Goal: Task Accomplishment & Management: Manage account settings

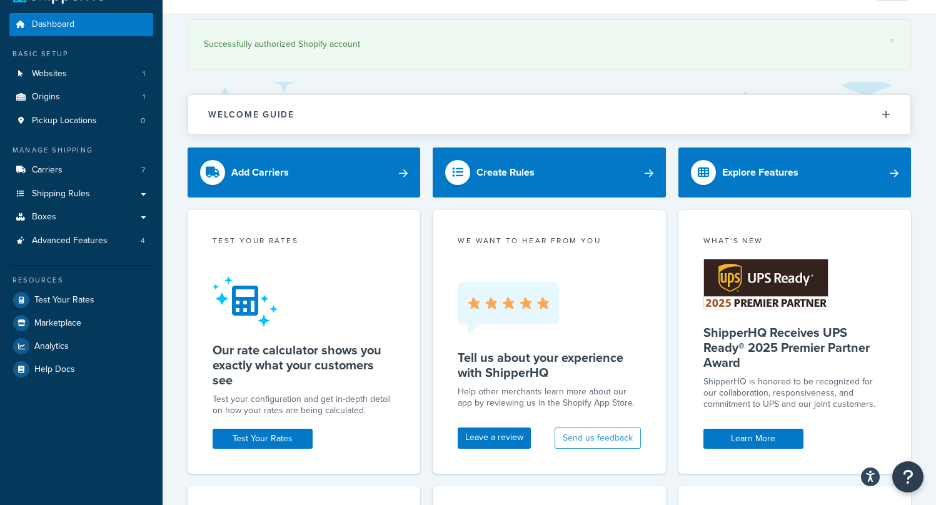
scroll to position [34, 0]
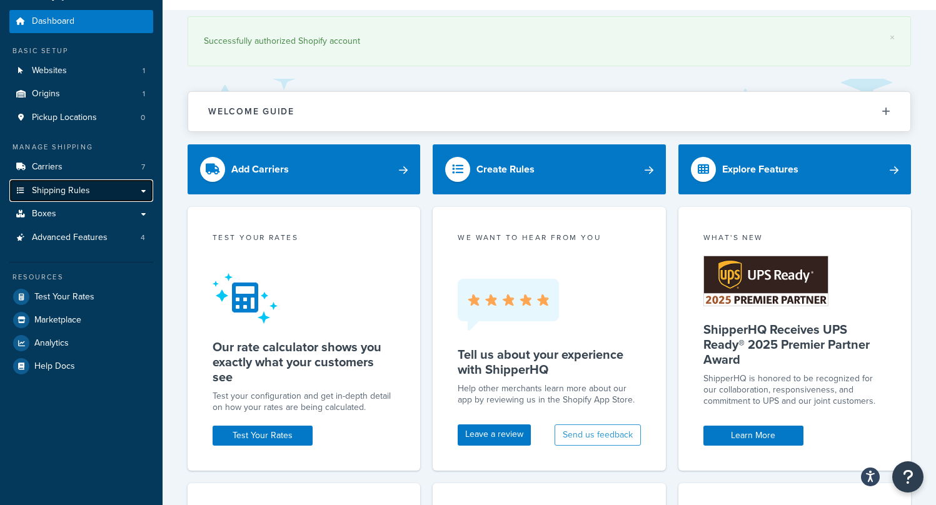
click at [63, 193] on span "Shipping Rules" at bounding box center [61, 191] width 58 height 11
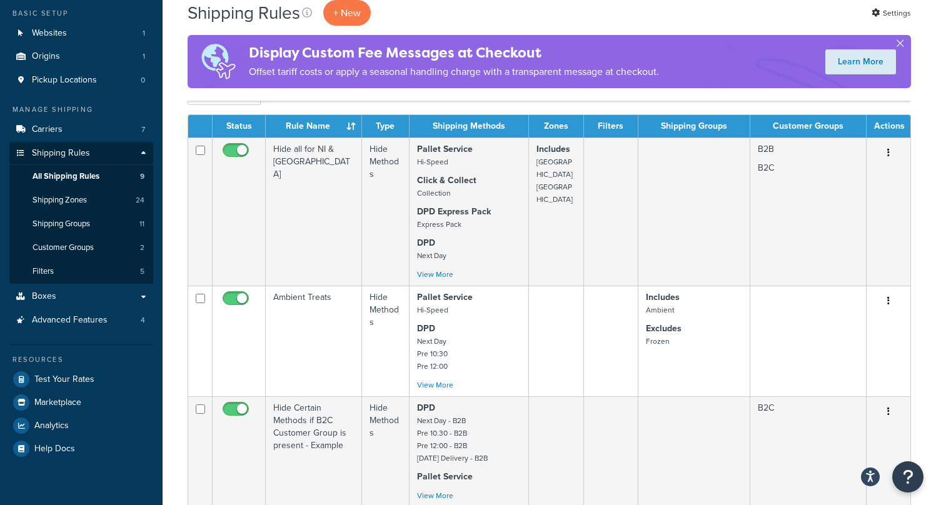
scroll to position [34, 0]
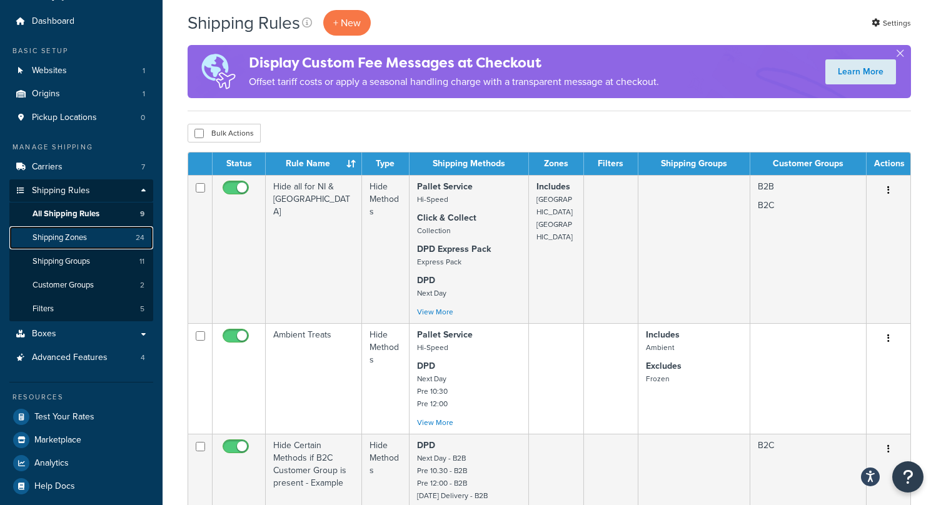
click at [64, 239] on span "Shipping Zones" at bounding box center [60, 238] width 54 height 11
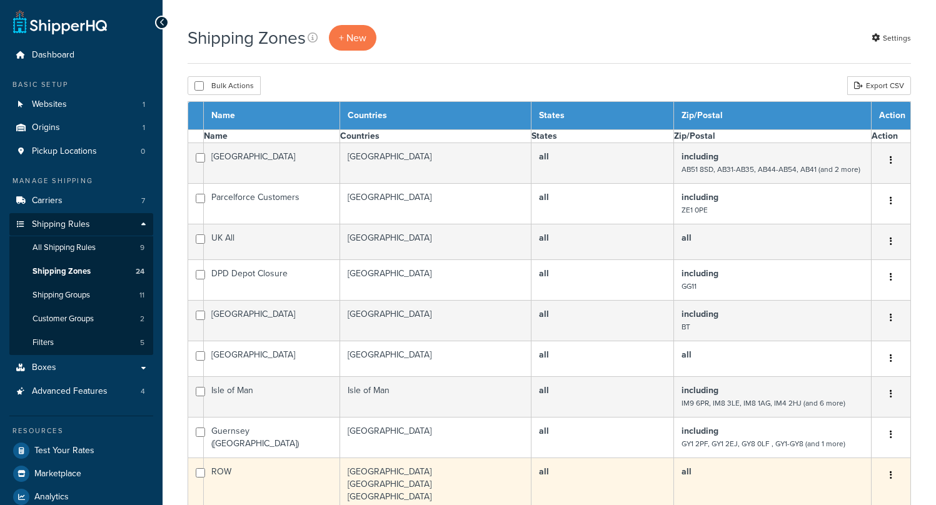
select select "15"
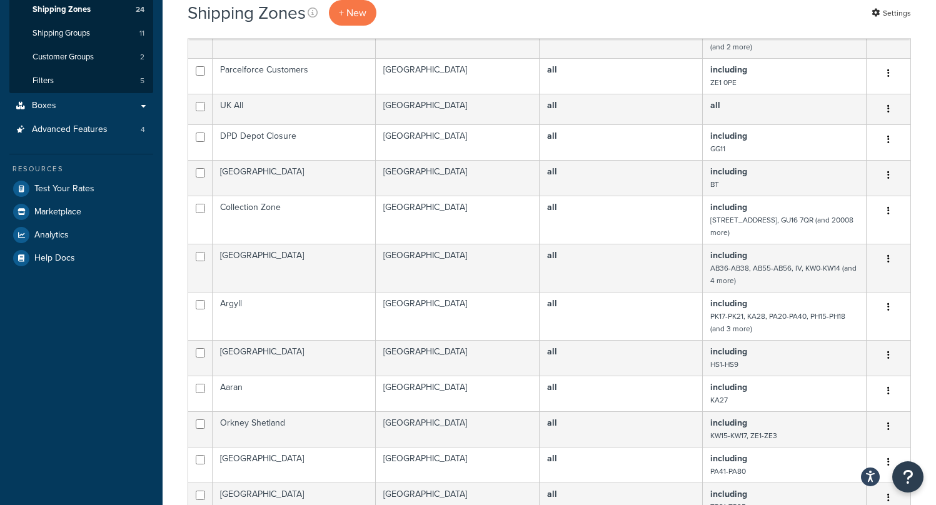
scroll to position [288, 0]
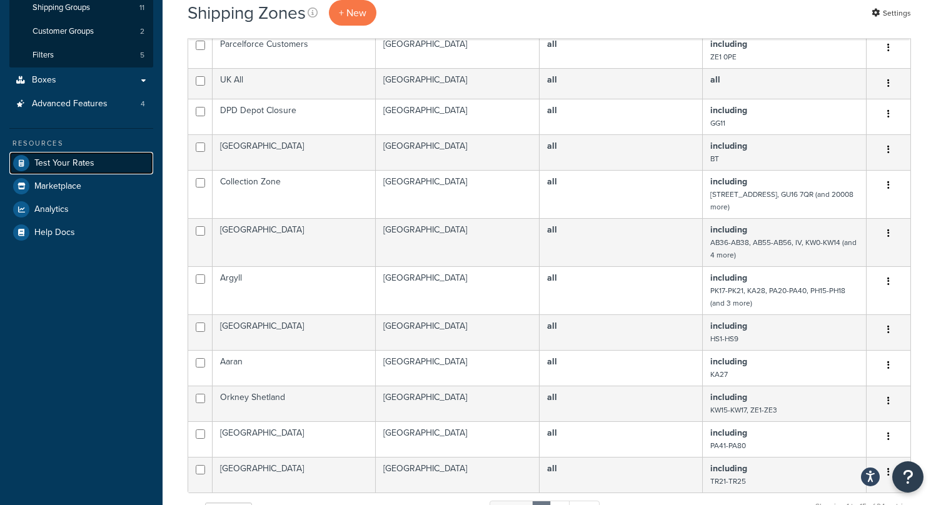
click at [73, 162] on span "Test Your Rates" at bounding box center [64, 163] width 60 height 11
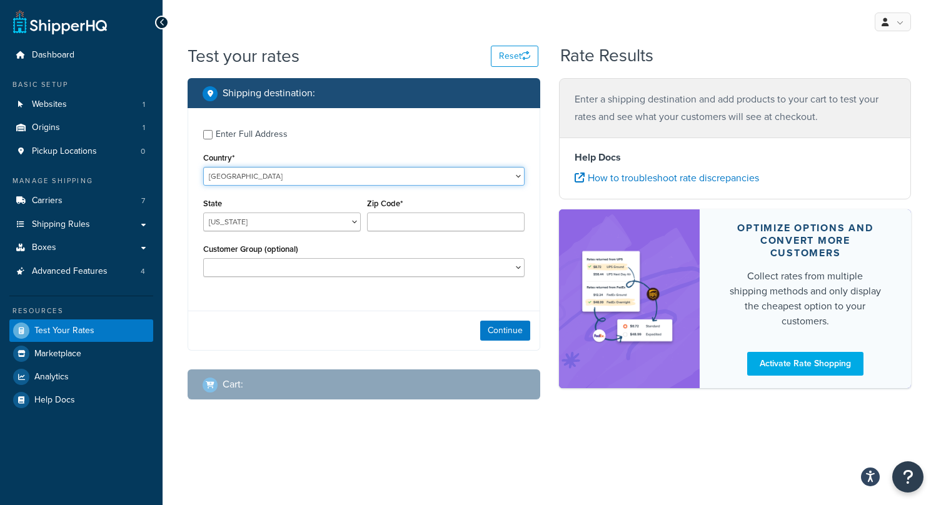
click at [248, 176] on select "[GEOGRAPHIC_DATA] [GEOGRAPHIC_DATA] [GEOGRAPHIC_DATA] [GEOGRAPHIC_DATA] [GEOGRA…" at bounding box center [363, 176] width 321 height 19
select select "GB"
click at [203, 167] on select "United States United Kingdom Afghanistan Åland Islands Albania Algeria American…" at bounding box center [363, 176] width 321 height 19
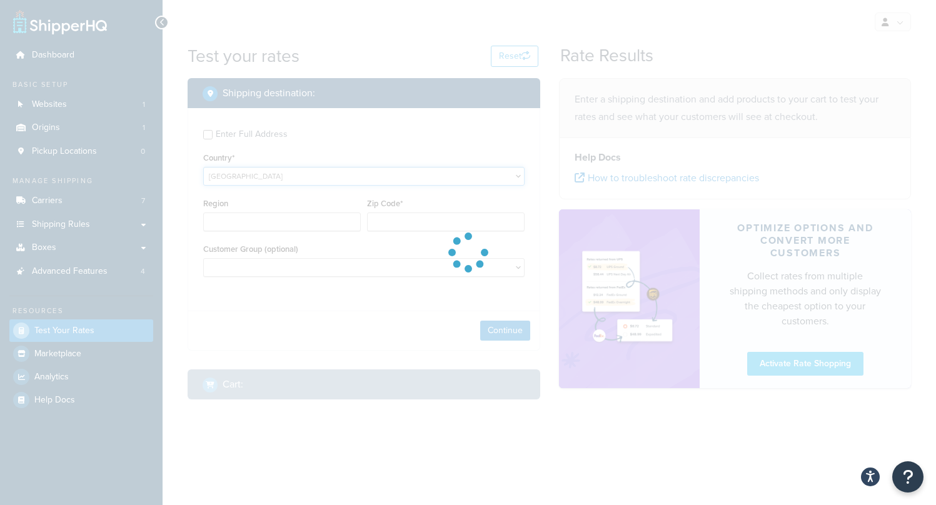
type input "AL"
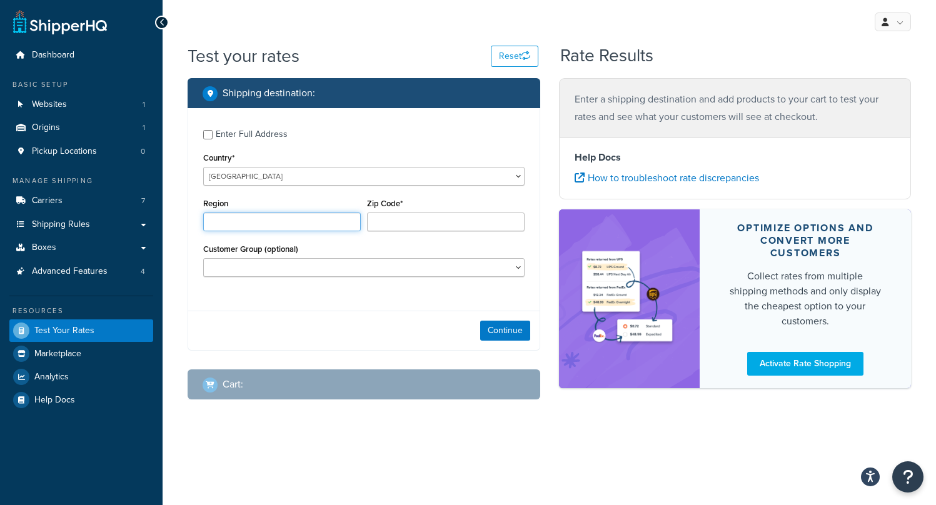
click at [226, 218] on input "Region" at bounding box center [282, 222] width 158 height 19
click at [264, 214] on input "Region" at bounding box center [282, 222] width 158 height 19
type input "Devon"
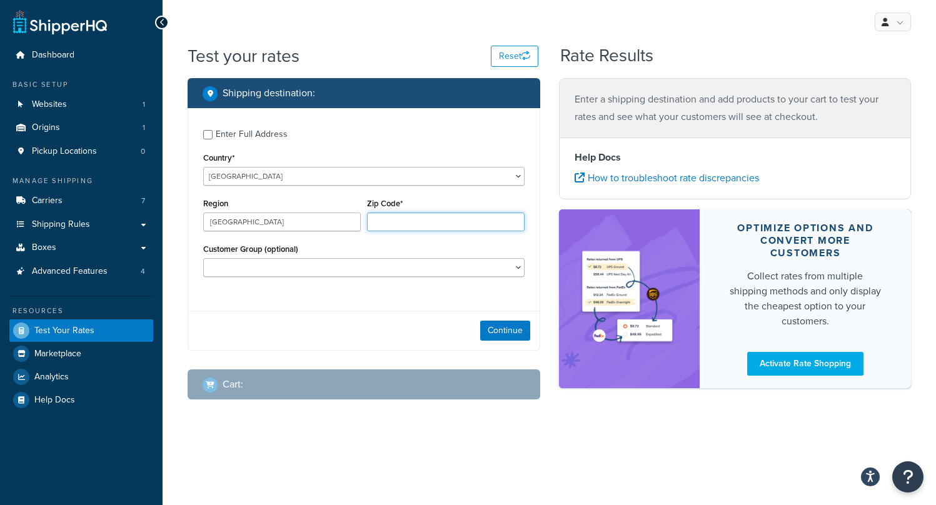
click at [392, 216] on input "Zip Code*" at bounding box center [446, 222] width 158 height 19
type input "EX1 2eh"
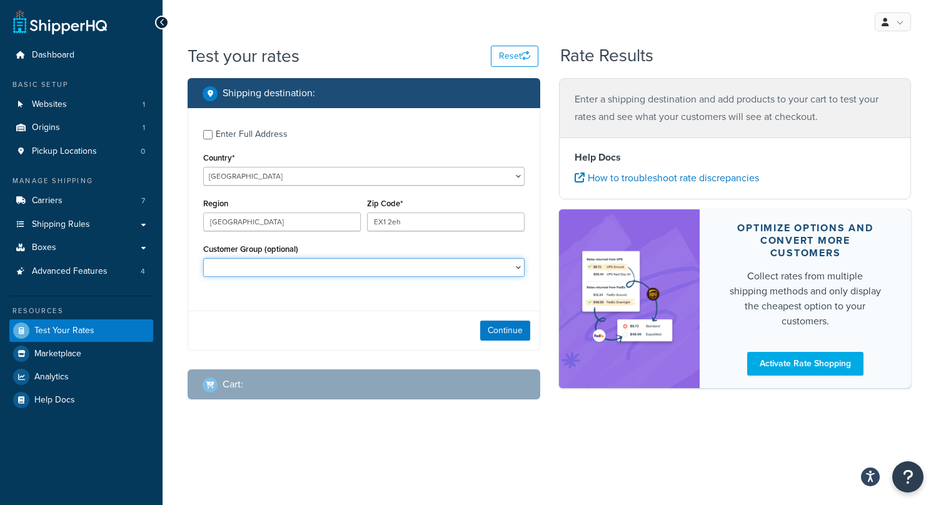
click at [303, 264] on select "B2B B2C" at bounding box center [363, 267] width 321 height 19
select select "B2C"
click at [203, 259] on select "B2B B2C" at bounding box center [363, 267] width 321 height 19
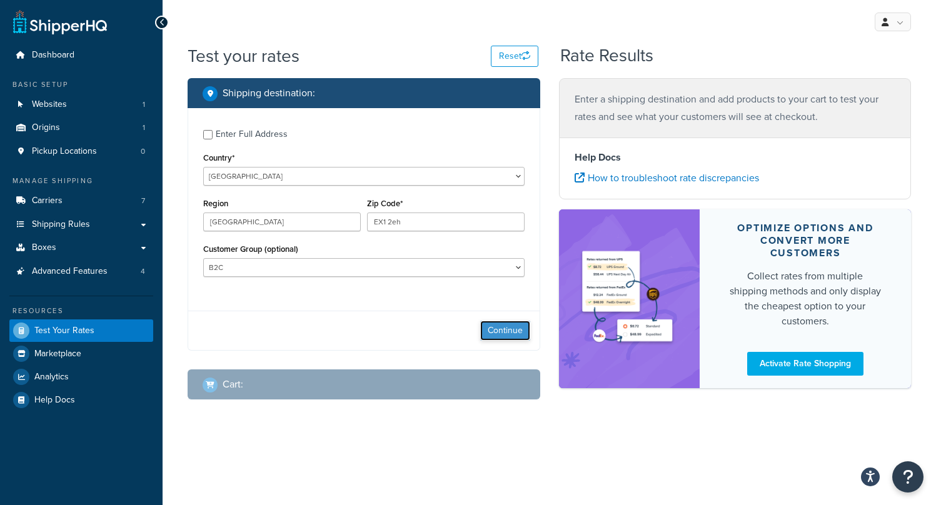
click at [511, 329] on button "Continue" at bounding box center [505, 331] width 50 height 20
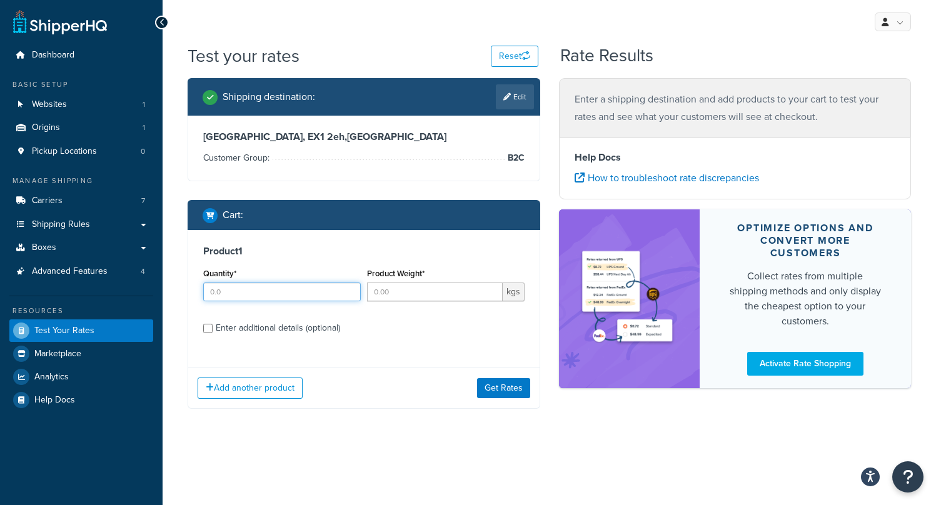
click at [248, 296] on input "Quantity*" at bounding box center [282, 292] width 158 height 19
type input "2"
click at [449, 295] on input "Product Weight*" at bounding box center [435, 292] width 136 height 19
type input "1"
click at [493, 389] on button "Get Rates" at bounding box center [503, 388] width 53 height 20
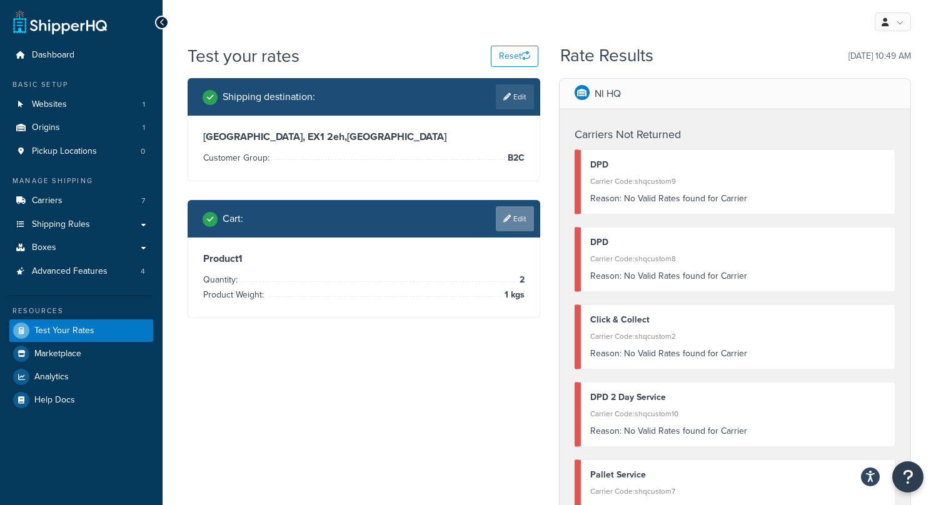
click at [518, 216] on link "Edit" at bounding box center [515, 218] width 38 height 25
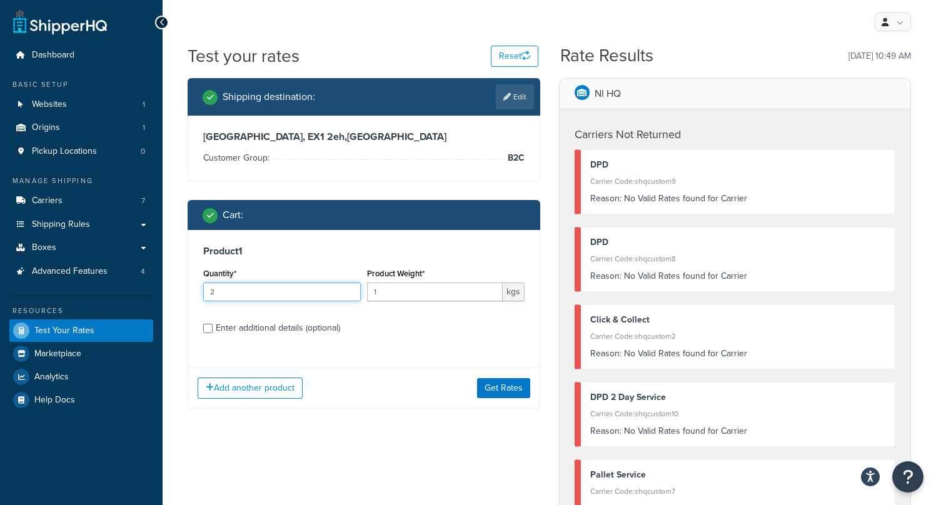
drag, startPoint x: 276, startPoint y: 291, endPoint x: 208, endPoint y: 287, distance: 68.2
click at [208, 287] on input "2" at bounding box center [282, 292] width 158 height 19
type input "10"
drag, startPoint x: 391, startPoint y: 293, endPoint x: 371, endPoint y: 291, distance: 20.1
click at [371, 291] on input "1" at bounding box center [435, 292] width 136 height 19
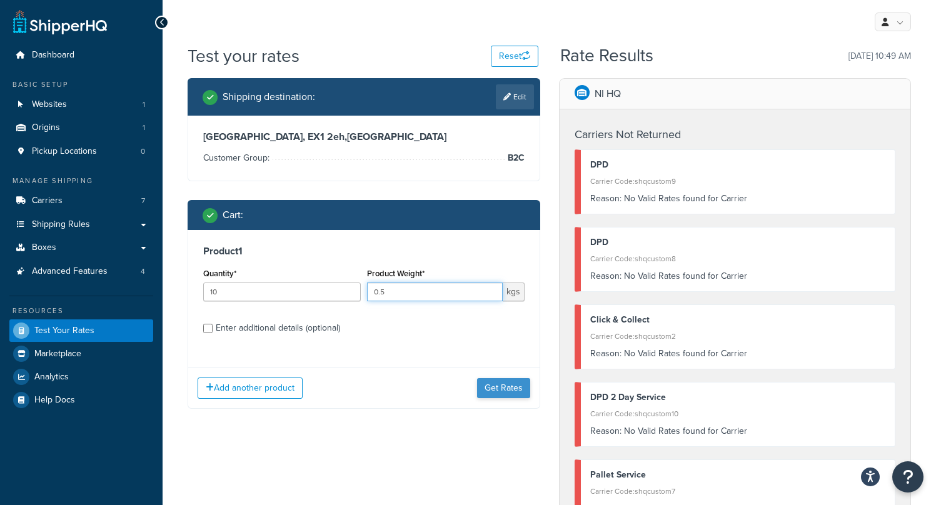
type input "0.5"
click at [494, 383] on button "Get Rates" at bounding box center [503, 388] width 53 height 20
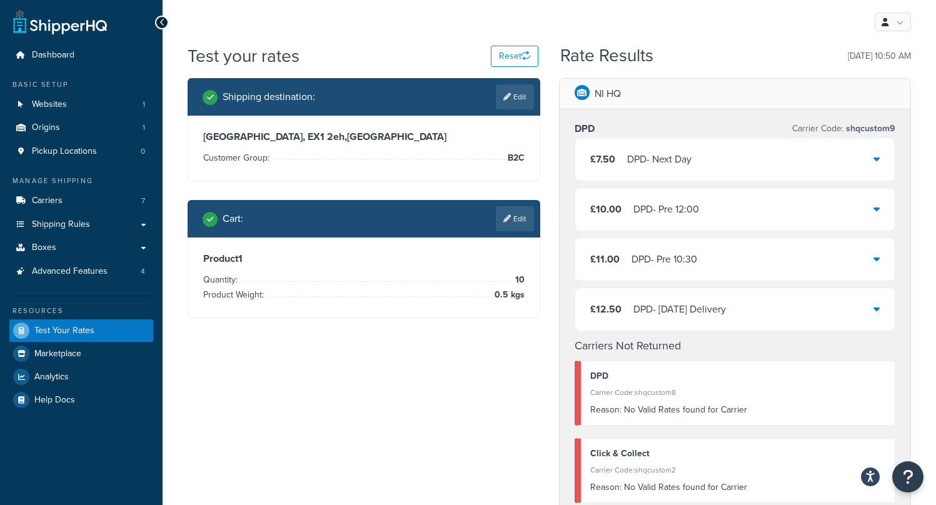
click at [811, 164] on div "£7.50 DPD - Next Day" at bounding box center [735, 159] width 320 height 43
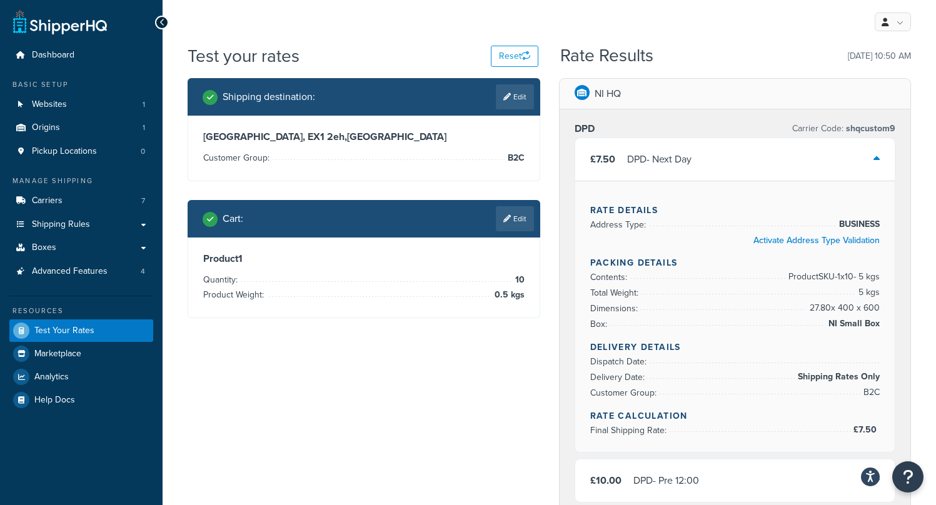
click at [811, 164] on div "£7.50 DPD - Next Day" at bounding box center [735, 159] width 320 height 43
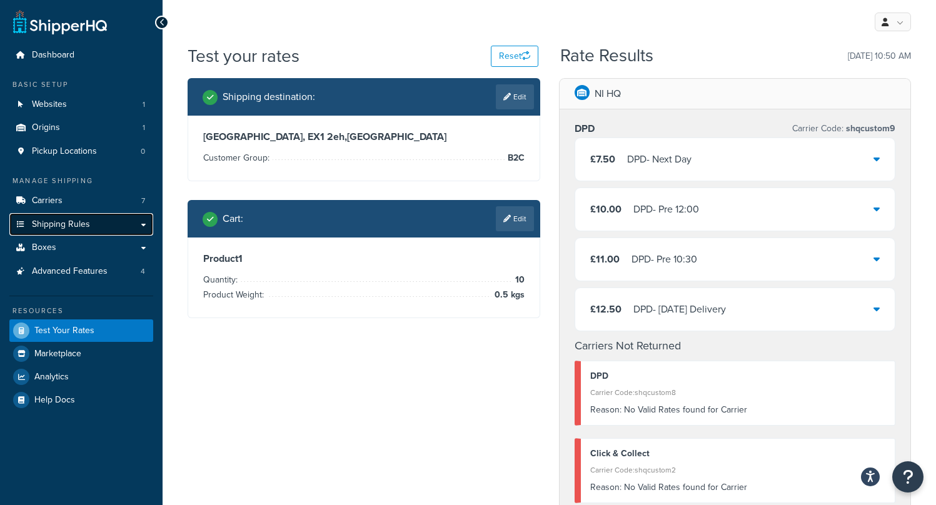
click at [75, 223] on span "Shipping Rules" at bounding box center [61, 224] width 58 height 11
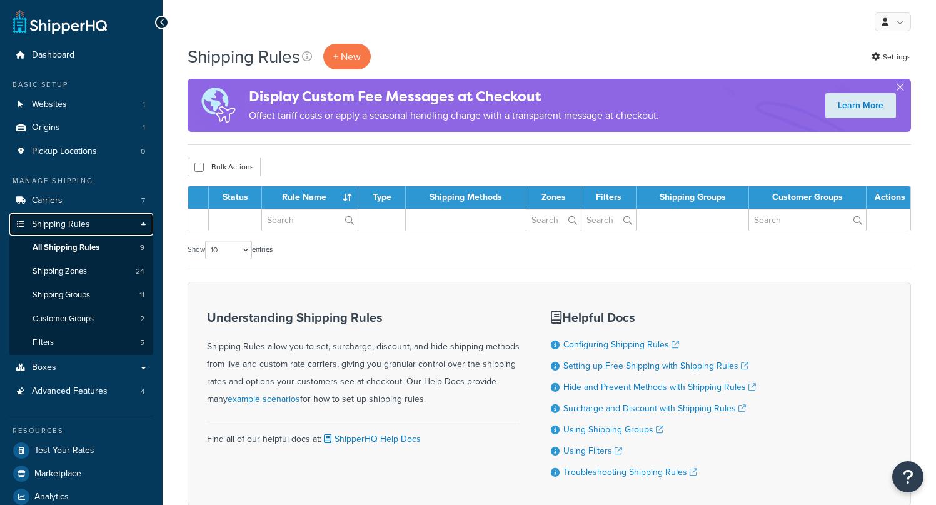
click at [136, 226] on link "Shipping Rules" at bounding box center [81, 224] width 144 height 23
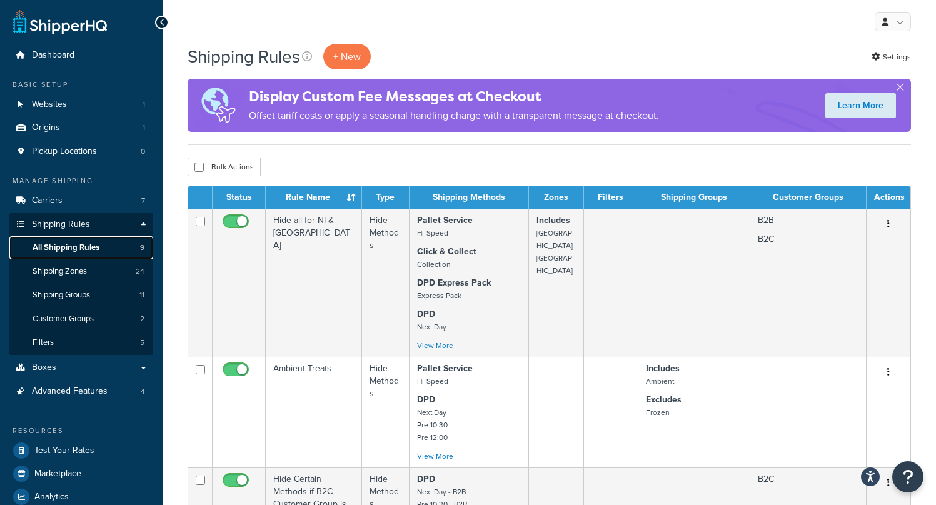
click at [91, 247] on span "All Shipping Rules" at bounding box center [66, 248] width 67 height 11
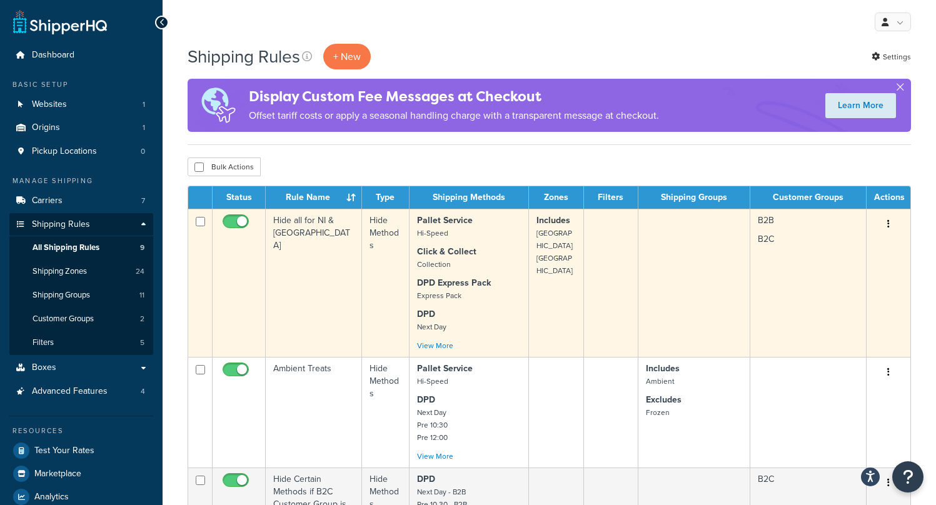
click at [888, 223] on icon "button" at bounding box center [888, 223] width 3 height 9
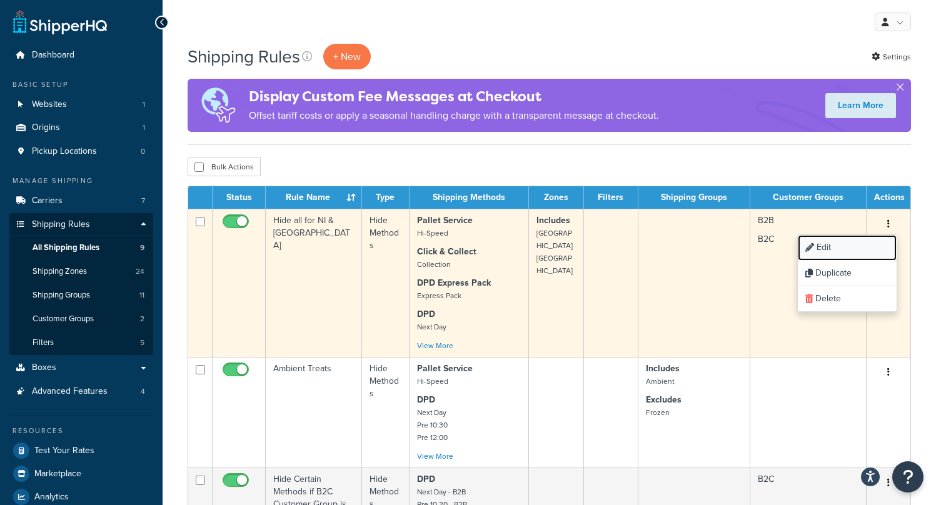
click at [845, 243] on link "Edit" at bounding box center [847, 248] width 99 height 26
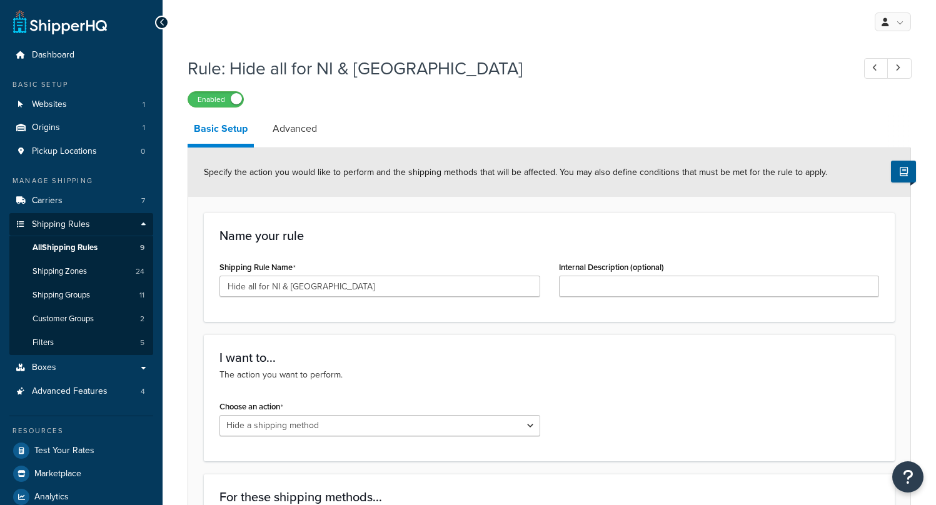
select select "HIDE"
click at [294, 128] on link "Advanced" at bounding box center [294, 129] width 57 height 30
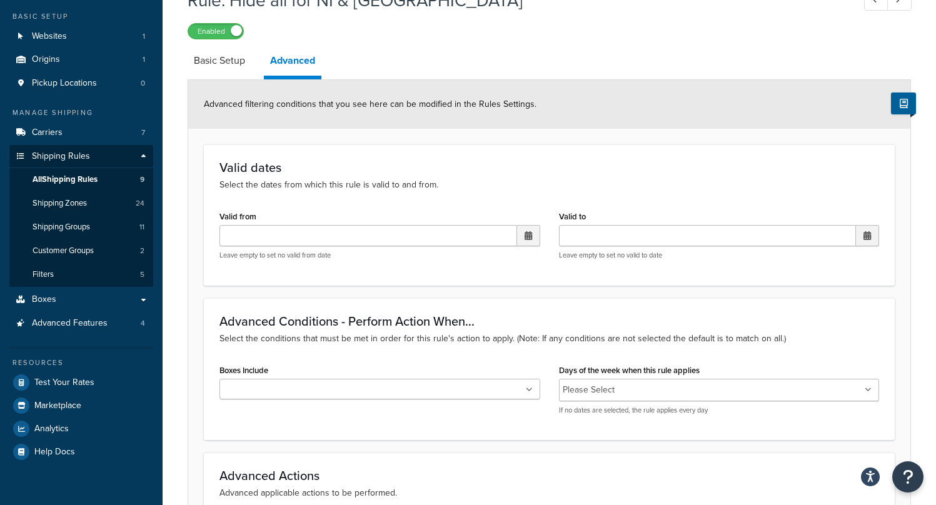
scroll to position [62, 0]
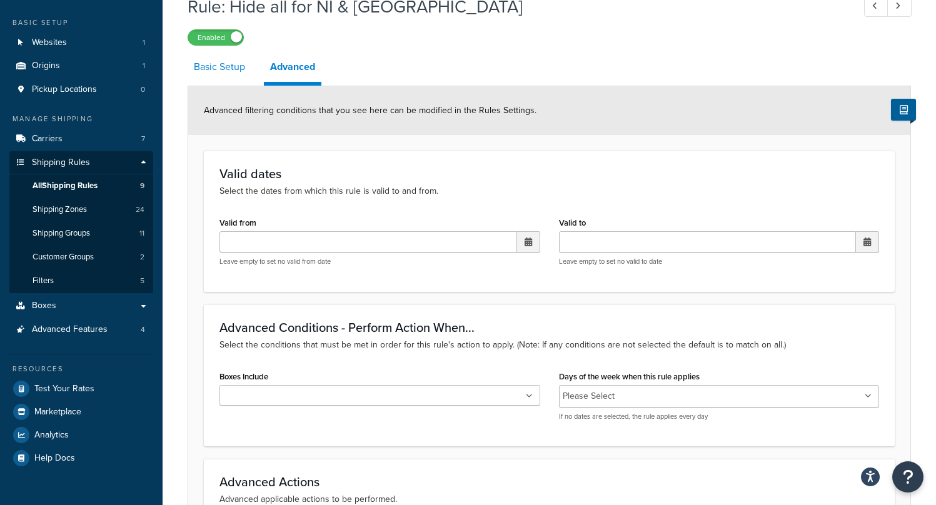
click at [202, 69] on link "Basic Setup" at bounding box center [220, 67] width 64 height 30
select select "HIDE"
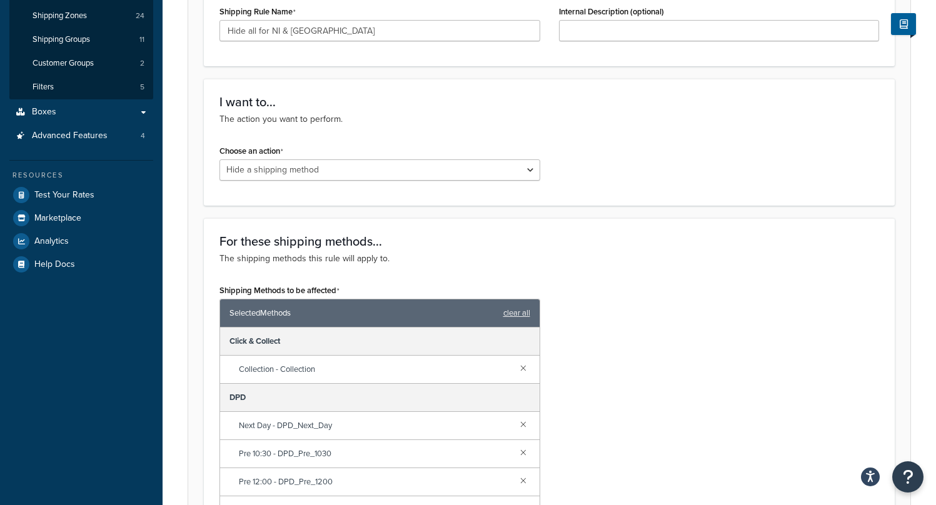
scroll to position [270, 0]
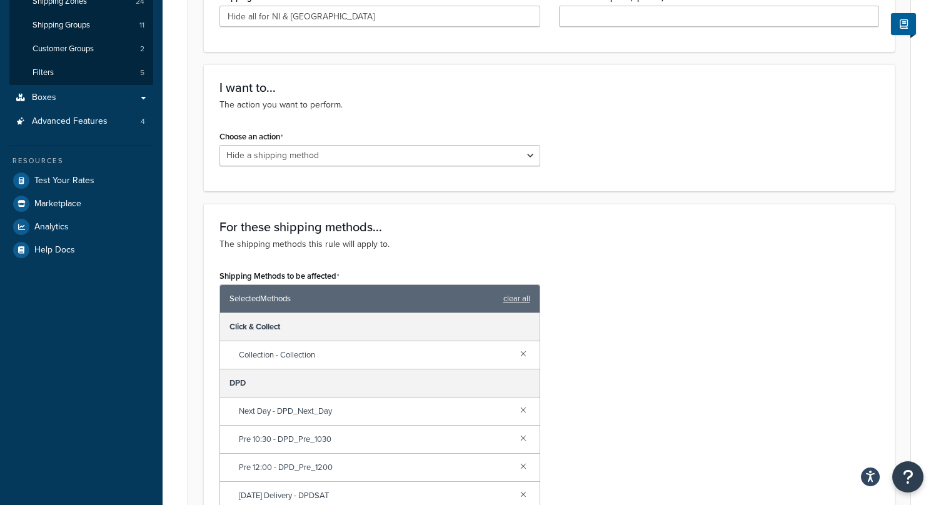
click at [359, 169] on div "Choose an action Choose an action Override Rates Surcharge or discount rates Hi…" at bounding box center [379, 152] width 339 height 48
click at [361, 163] on select "Choose an action Override Rates Surcharge or discount rates Hide a shipping met…" at bounding box center [379, 155] width 321 height 21
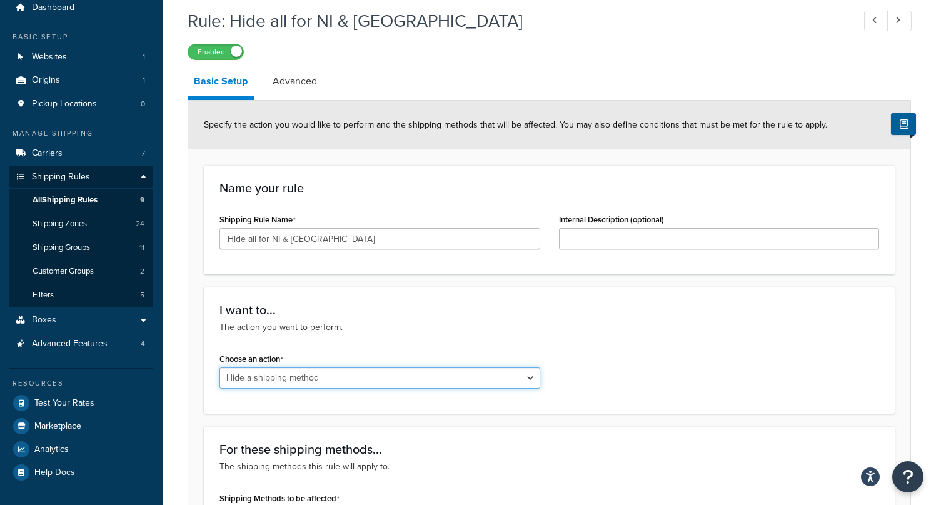
scroll to position [0, 0]
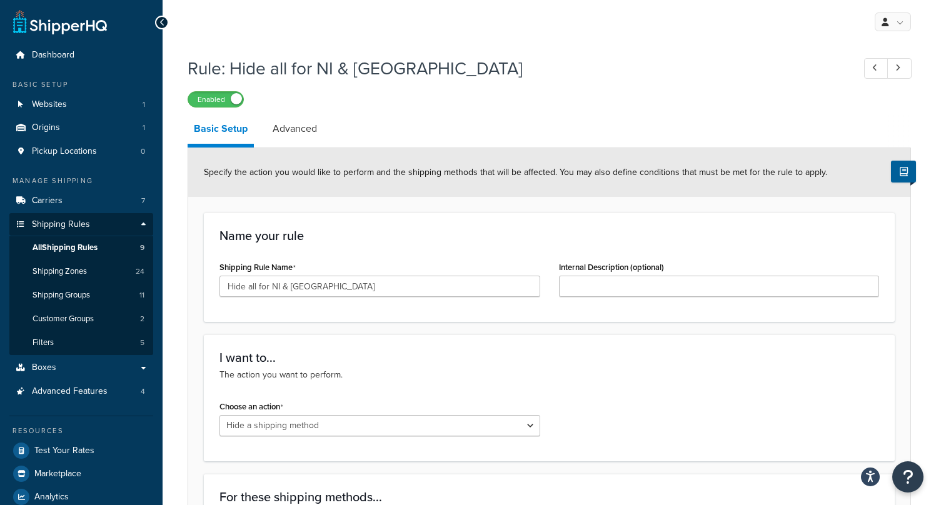
scroll to position [62, 0]
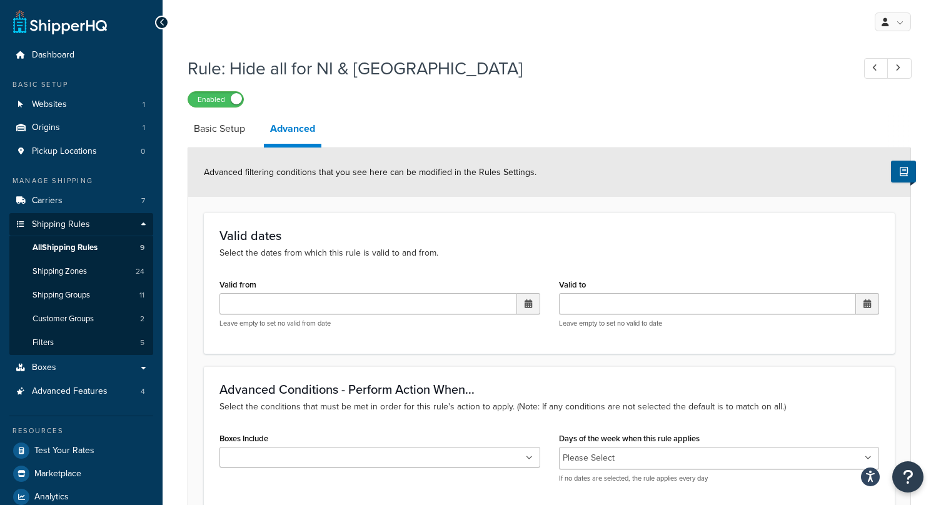
select select "HIDE"
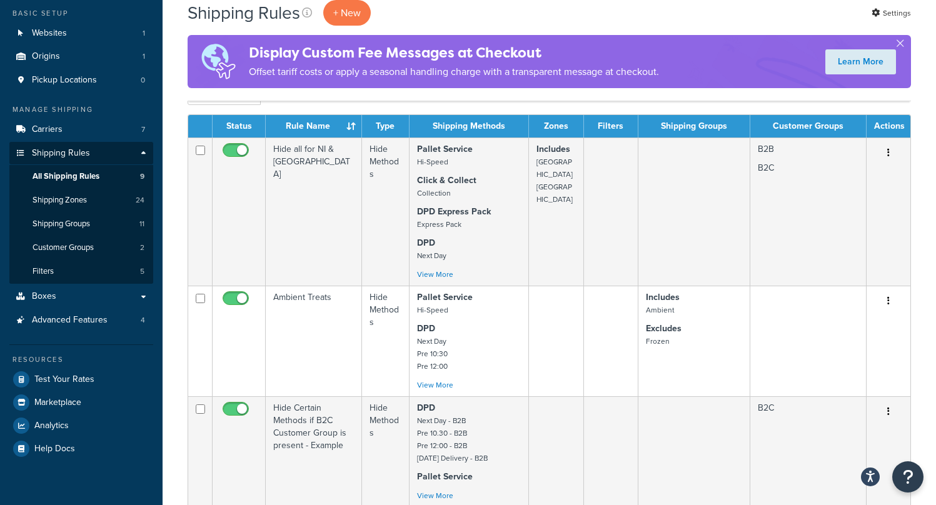
scroll to position [70, 0]
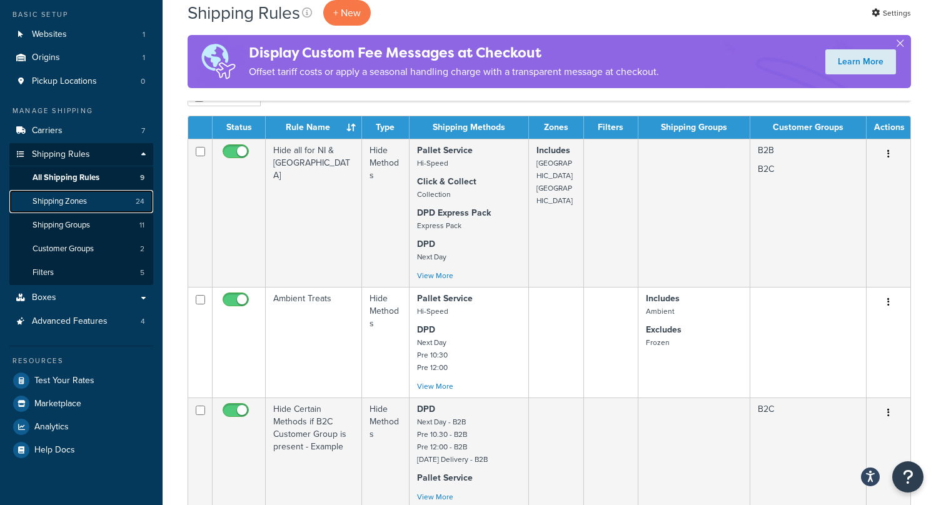
click at [66, 204] on span "Shipping Zones" at bounding box center [60, 201] width 54 height 11
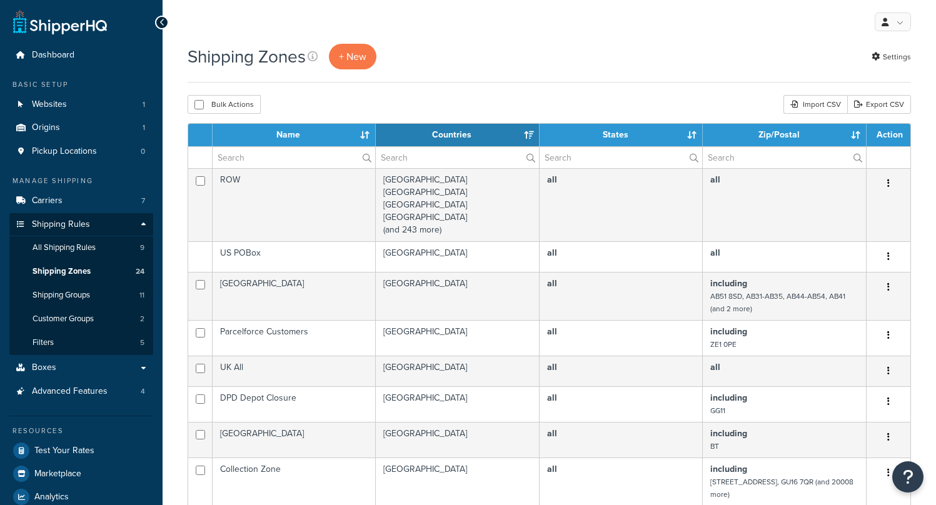
select select "15"
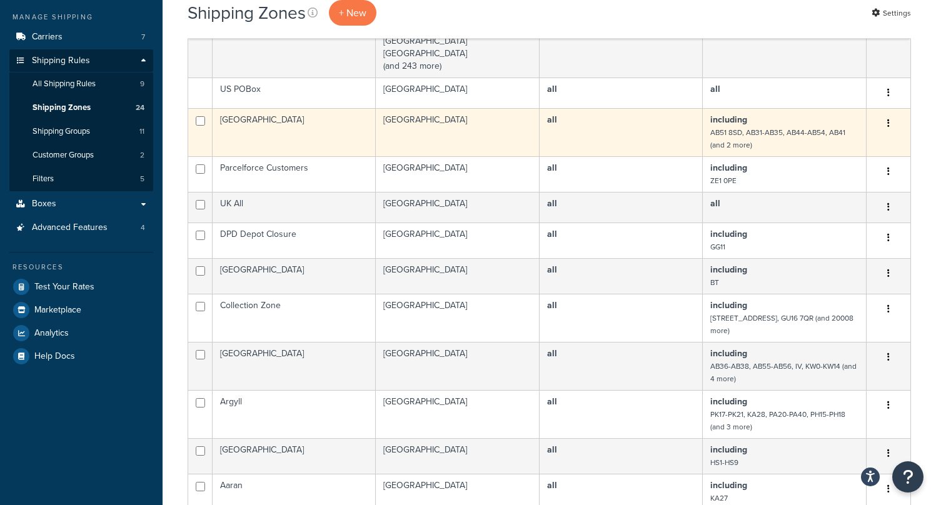
scroll to position [170, 0]
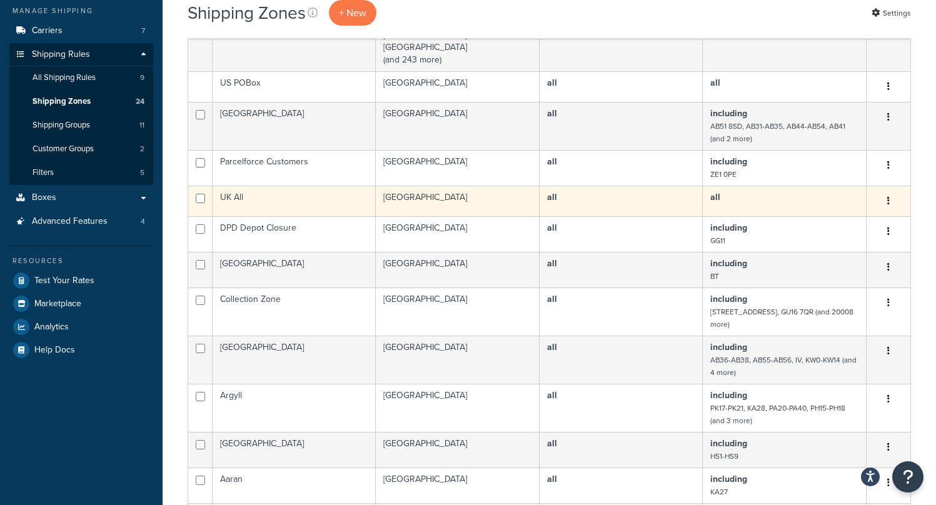
click at [889, 200] on icon "button" at bounding box center [888, 200] width 3 height 9
click at [842, 223] on link "Edit" at bounding box center [837, 227] width 99 height 26
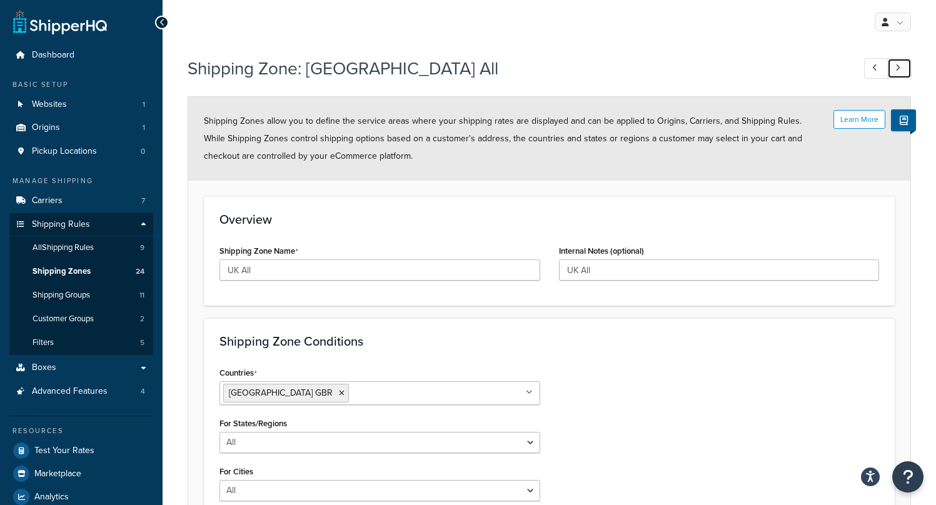
click at [895, 69] on icon at bounding box center [897, 68] width 5 height 8
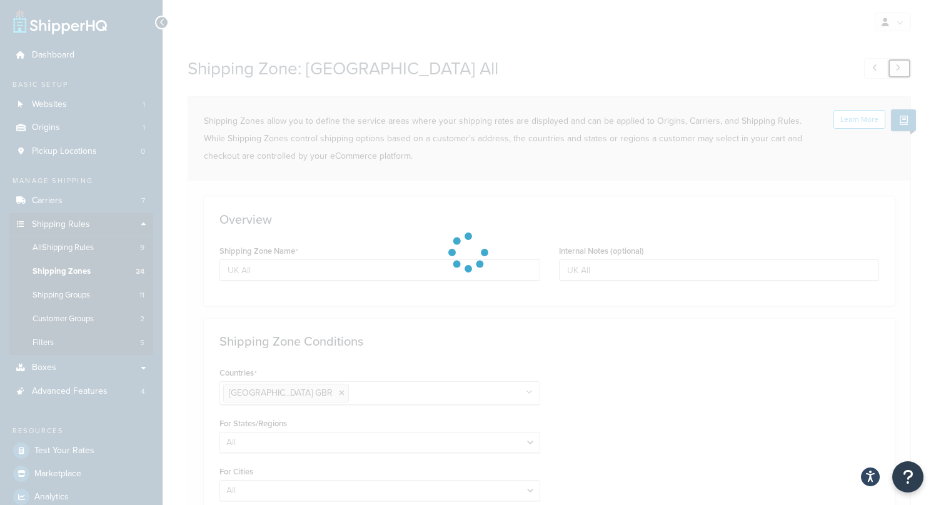
type input "DPD Depot Closure"
type input "DPD"
select select "including"
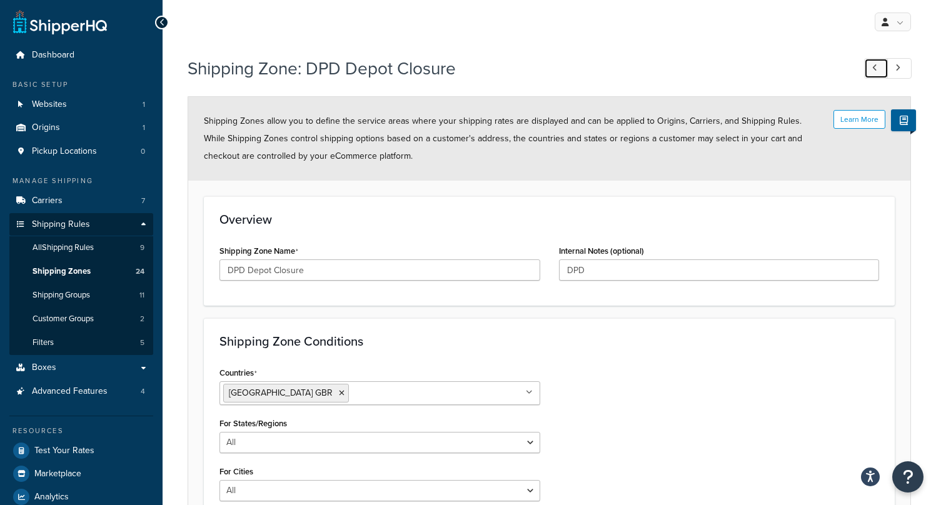
click at [870, 66] on link at bounding box center [876, 68] width 24 height 21
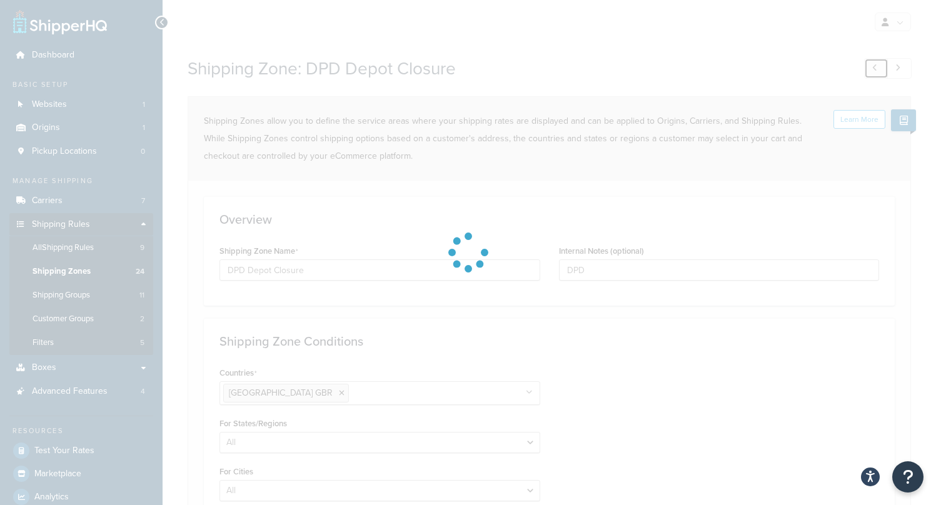
type input "UK All"
select select "all"
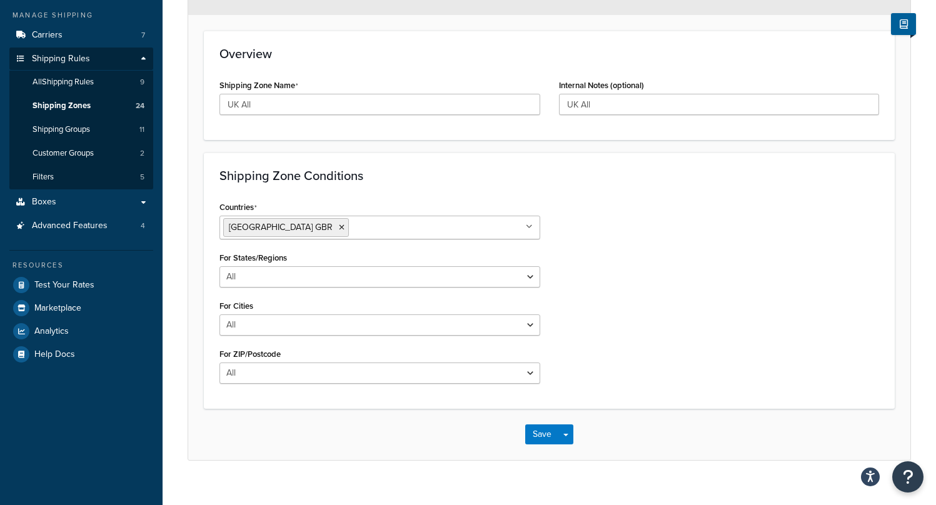
scroll to position [184, 0]
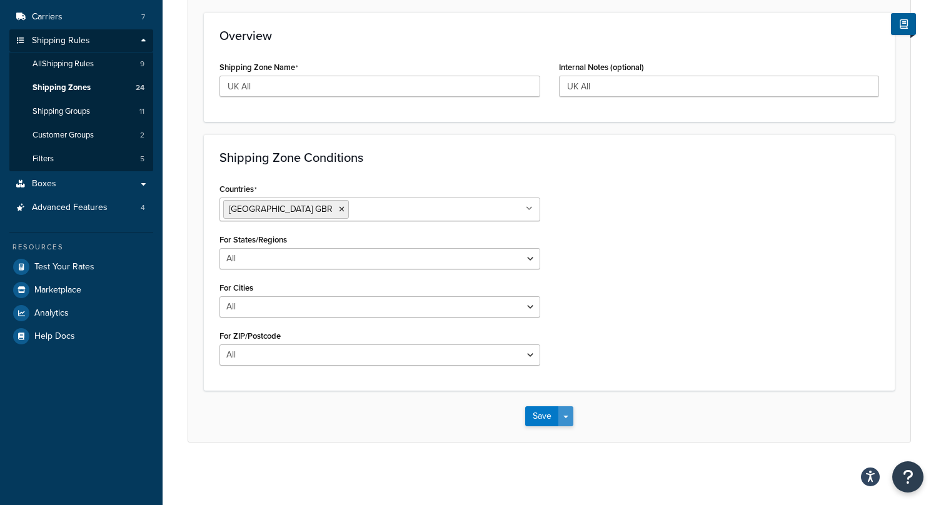
click at [564, 415] on button "Save Dropdown" at bounding box center [565, 416] width 15 height 20
click at [638, 341] on div "Countries United Kingdom GBR All Countries ALL United States USA Afghanistan AF…" at bounding box center [549, 277] width 678 height 195
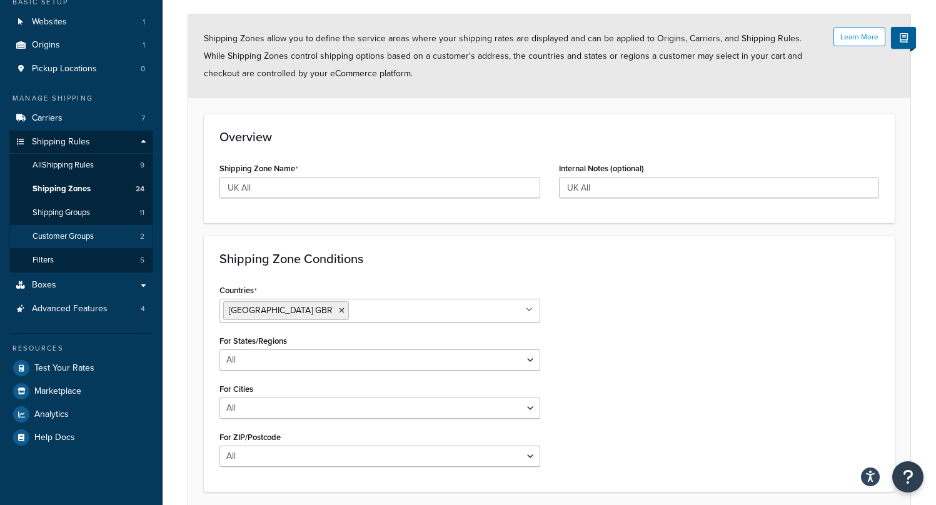
scroll to position [44, 0]
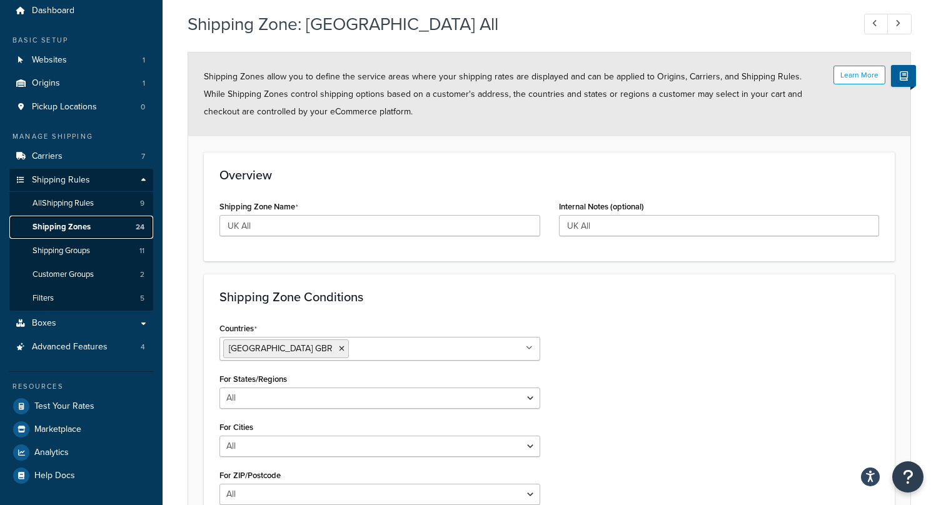
click at [84, 230] on span "Shipping Zones" at bounding box center [62, 227] width 58 height 11
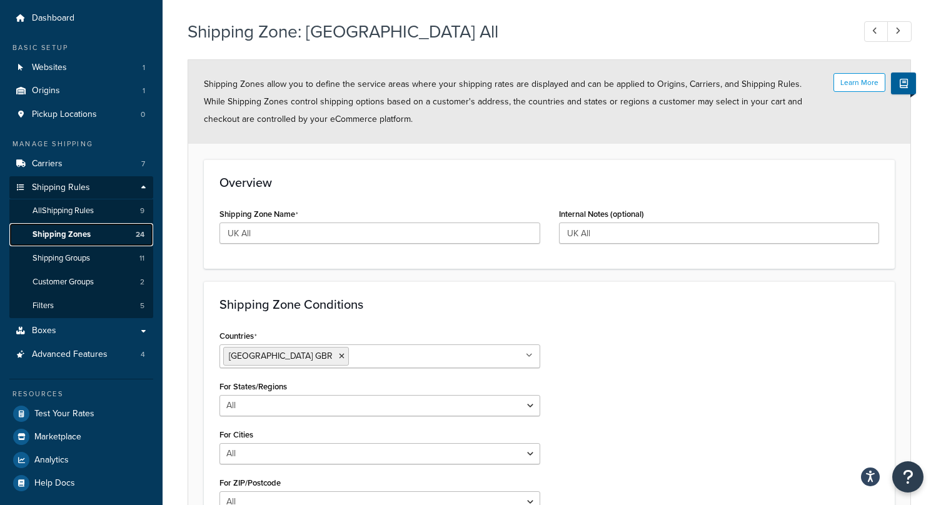
scroll to position [35, 0]
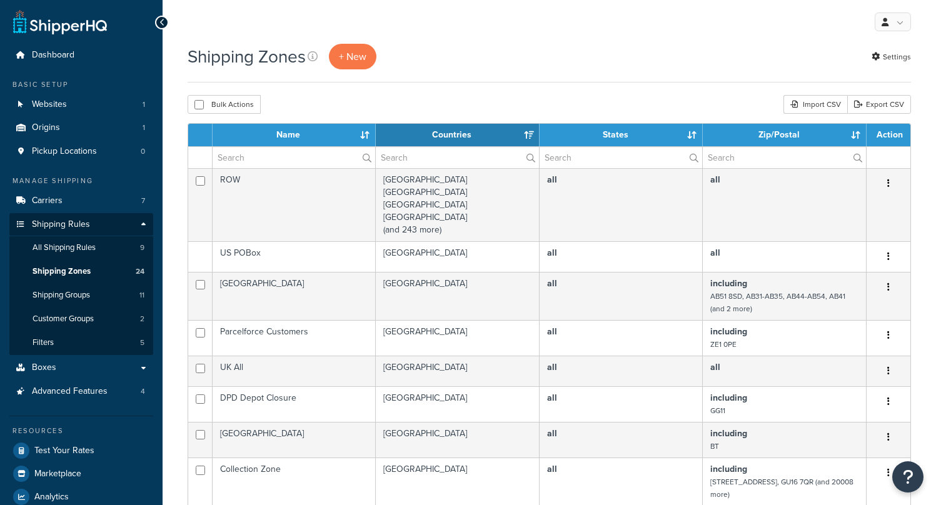
select select "15"
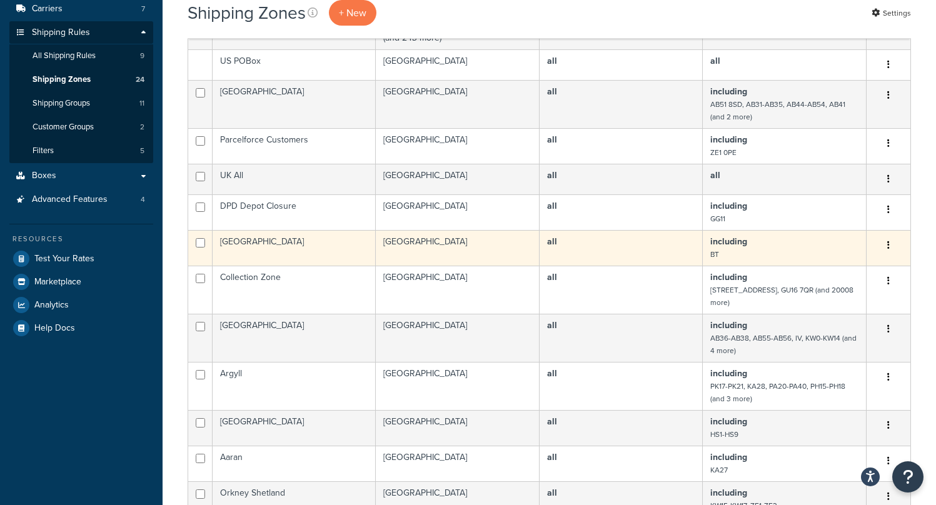
scroll to position [214, 0]
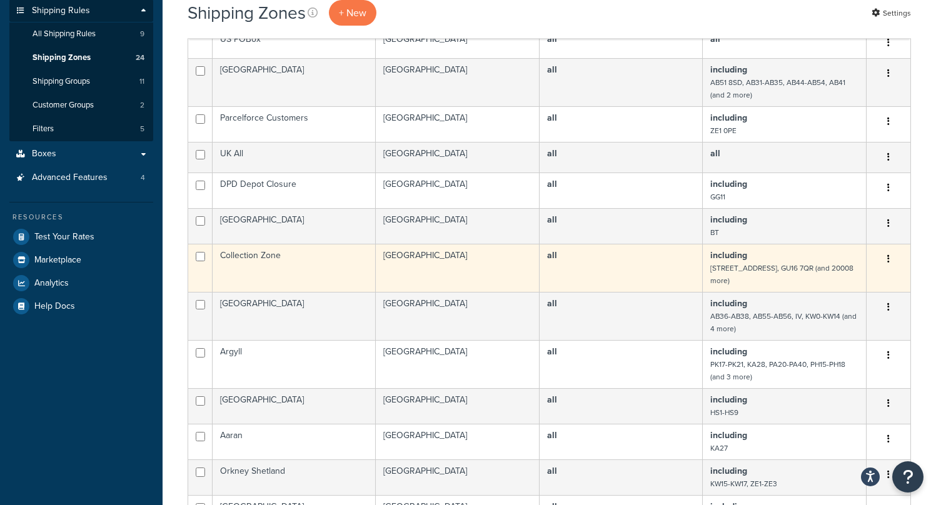
click at [241, 256] on td "Collection Zone" at bounding box center [294, 268] width 163 height 48
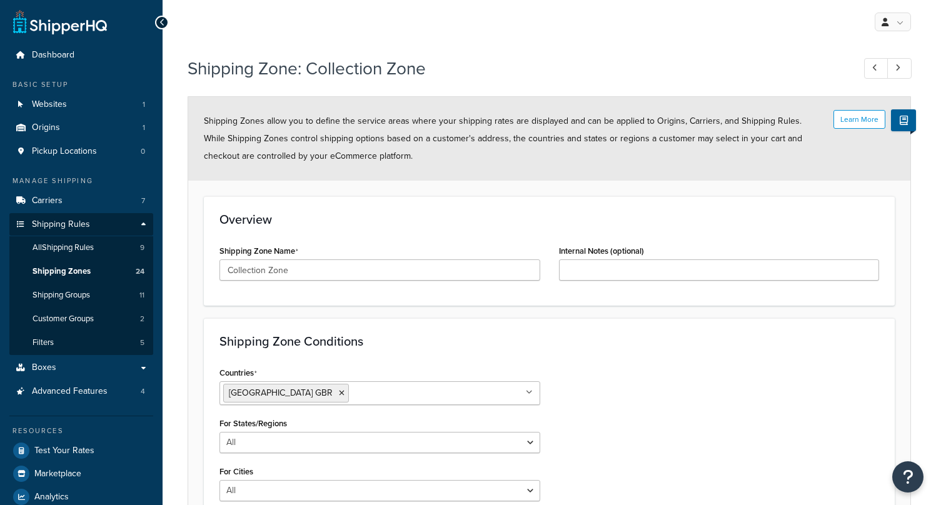
select select "including"
click at [865, 118] on button "Learn More" at bounding box center [859, 119] width 52 height 19
